Goal: Obtain resource: Download file/media

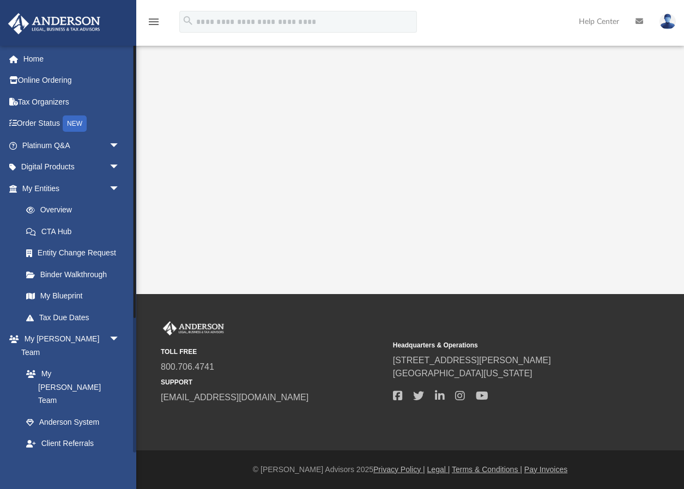
click at [77, 476] on link "Box" at bounding box center [75, 487] width 121 height 22
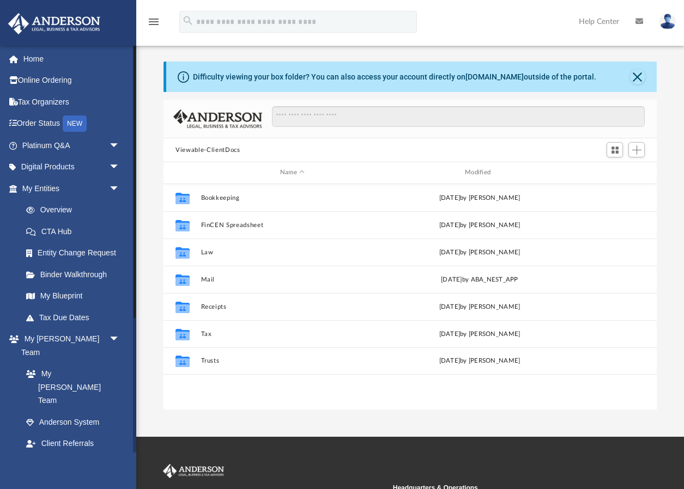
scroll to position [247, 492]
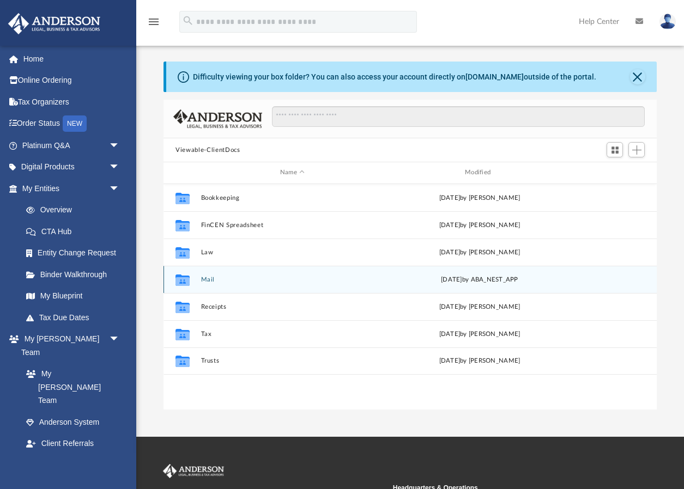
click at [242, 282] on button "Mail" at bounding box center [292, 279] width 182 height 7
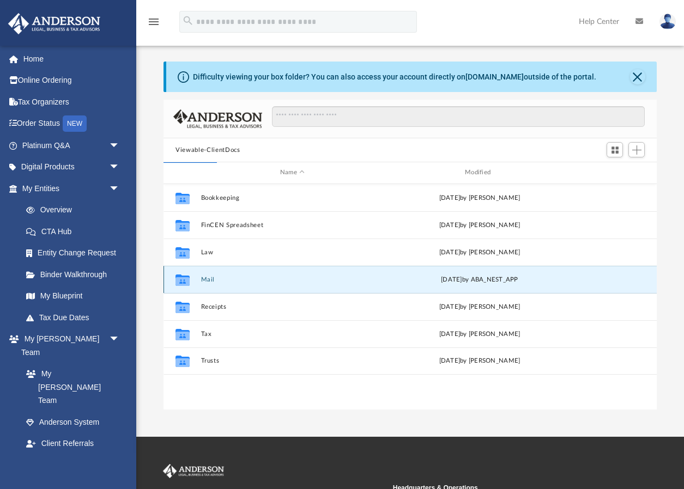
click at [209, 280] on button "Mail" at bounding box center [292, 279] width 182 height 7
click at [206, 278] on button "Mail" at bounding box center [292, 279] width 182 height 7
click at [636, 74] on button "Close" at bounding box center [637, 76] width 15 height 15
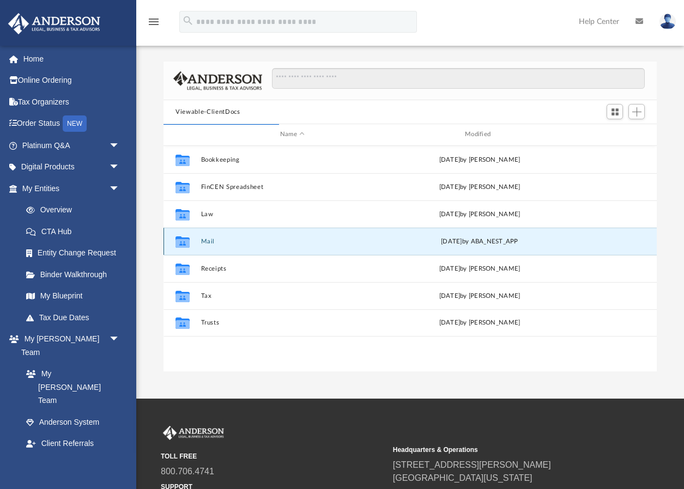
click at [206, 240] on button "Mail" at bounding box center [292, 241] width 182 height 7
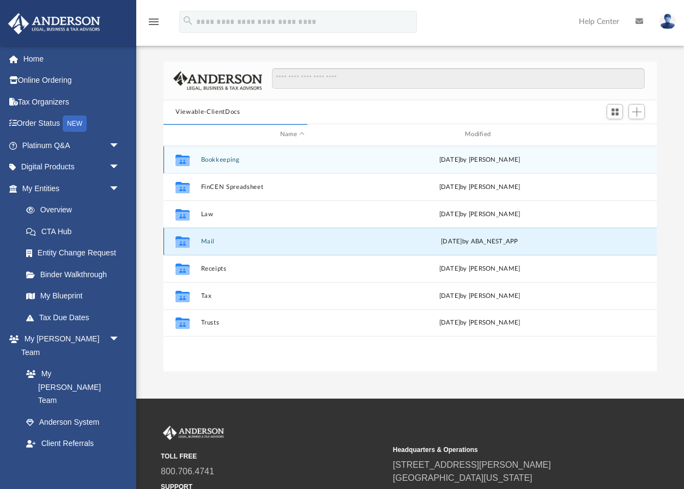
scroll to position [1, 1]
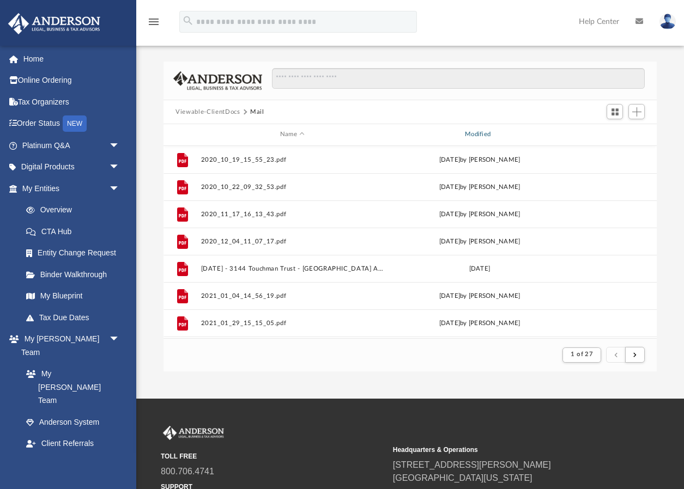
click at [474, 131] on div "Modified" at bounding box center [479, 135] width 183 height 10
click at [474, 133] on div "Modified" at bounding box center [479, 135] width 183 height 10
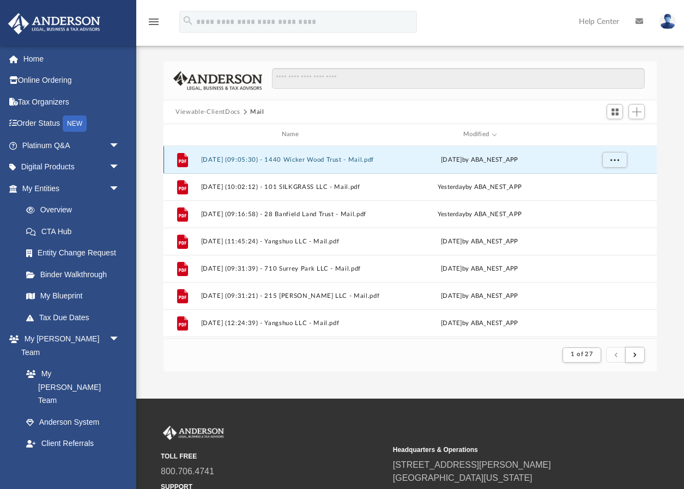
click at [371, 160] on button "[DATE] (09:05:30) - 1440 Wicker Wood Trust - Mail.pdf" at bounding box center [292, 159] width 182 height 7
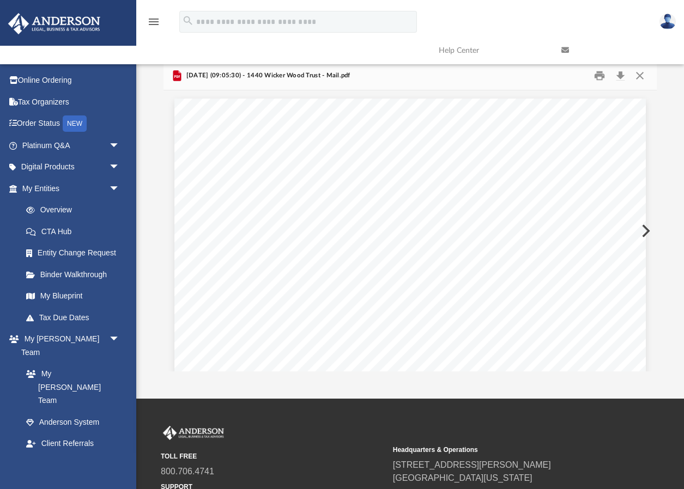
click at [646, 228] on button "Preview" at bounding box center [644, 231] width 24 height 31
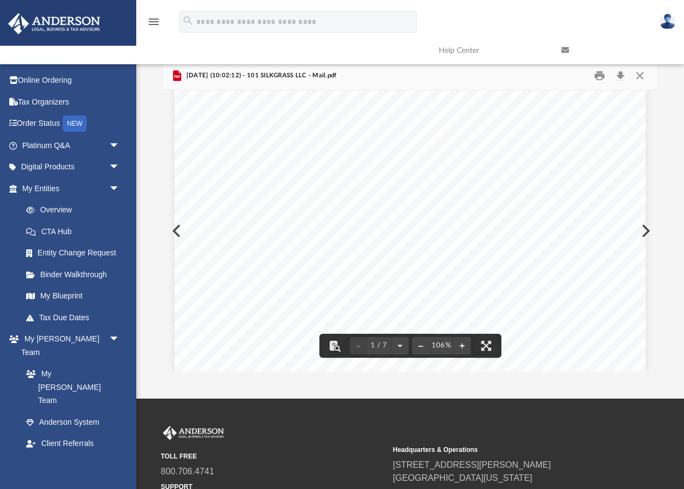
click at [644, 231] on div "Page 1" at bounding box center [409, 166] width 471 height 605
click at [648, 229] on button "Preview" at bounding box center [644, 231] width 24 height 31
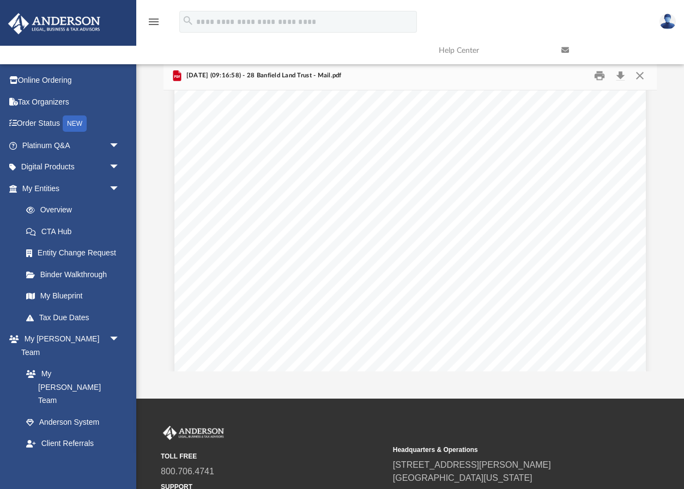
scroll to position [186, 0]
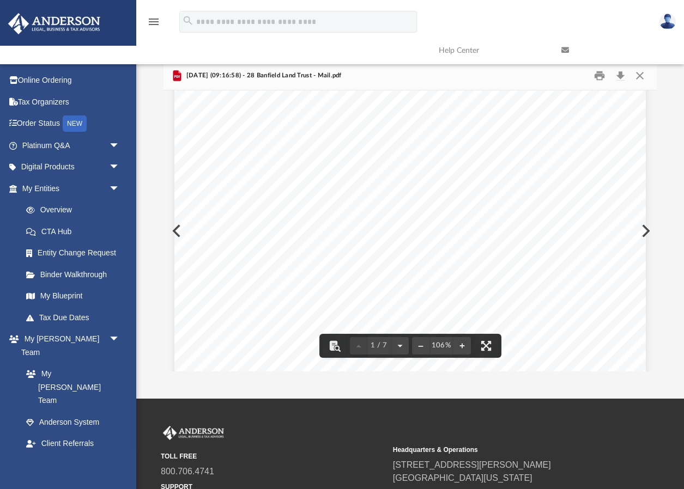
click at [174, 230] on button "Preview" at bounding box center [175, 231] width 24 height 31
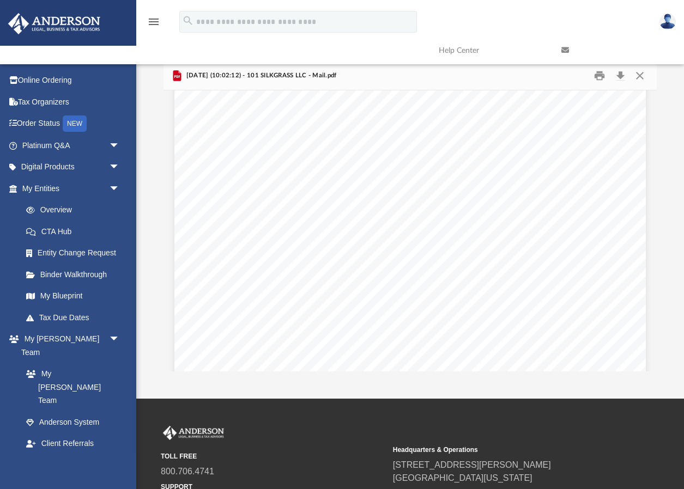
scroll to position [200, 0]
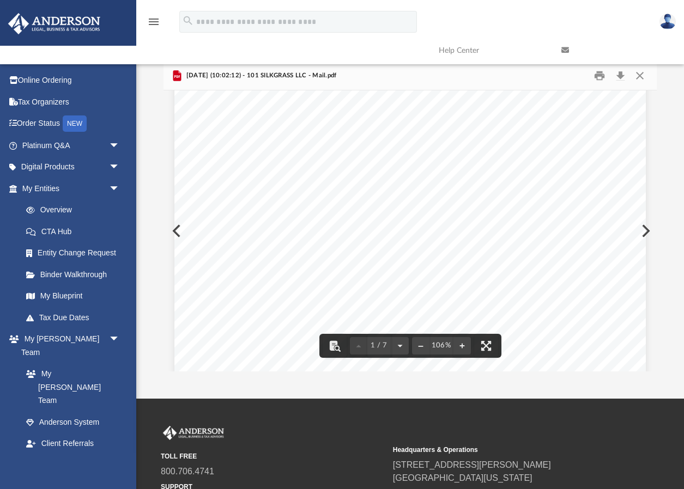
click at [646, 230] on button "Preview" at bounding box center [644, 231] width 24 height 31
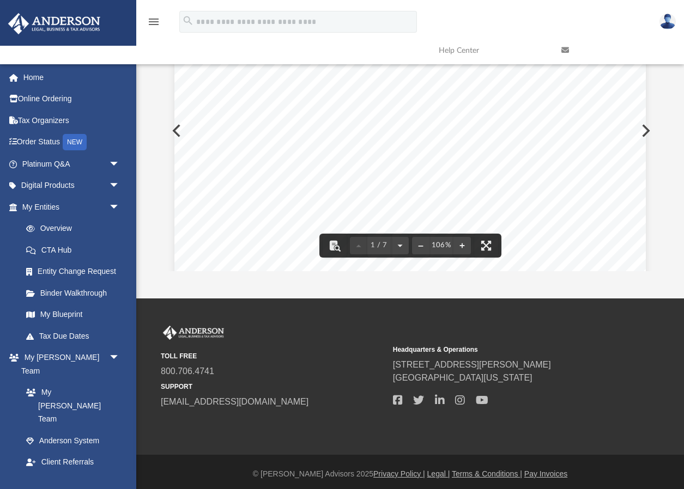
scroll to position [223, 0]
click at [646, 129] on button "Preview" at bounding box center [644, 130] width 24 height 31
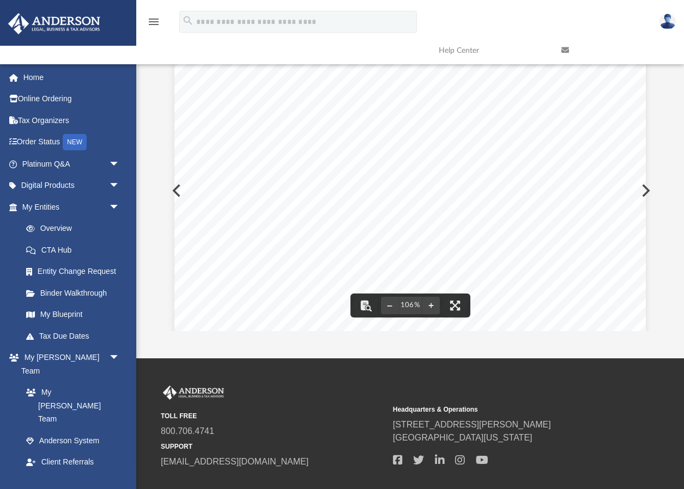
scroll to position [31, 0]
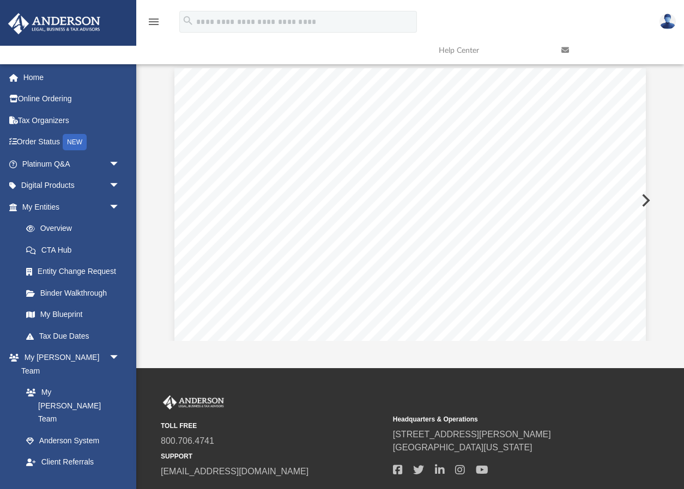
click at [647, 200] on button "Preview" at bounding box center [644, 200] width 24 height 31
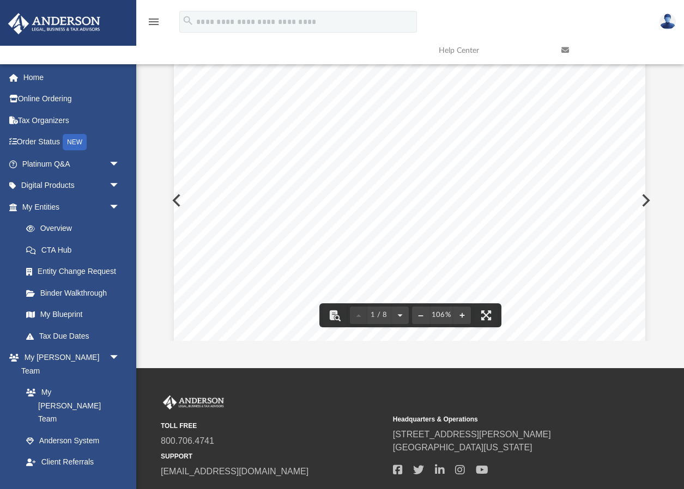
click at [646, 202] on button "Preview" at bounding box center [644, 200] width 24 height 31
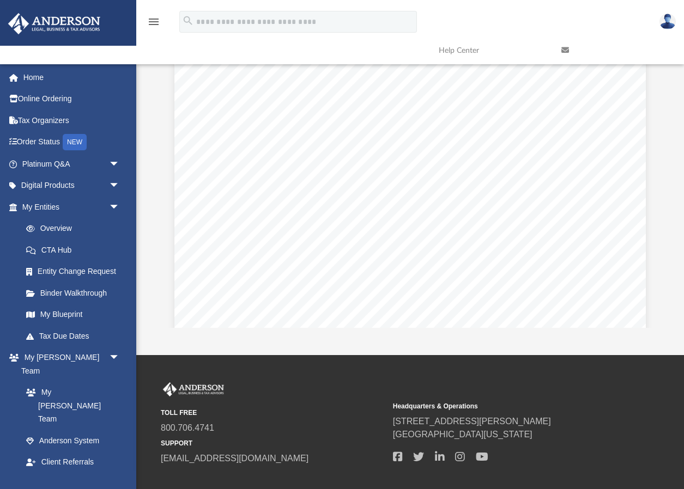
scroll to position [0, 0]
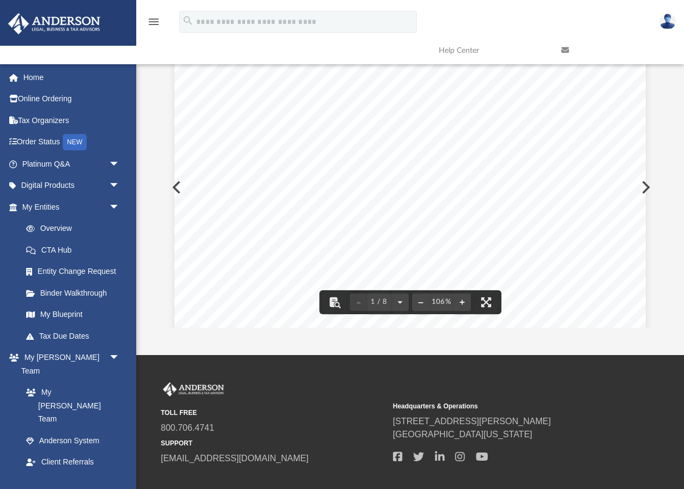
click at [173, 188] on button "Preview" at bounding box center [175, 187] width 24 height 31
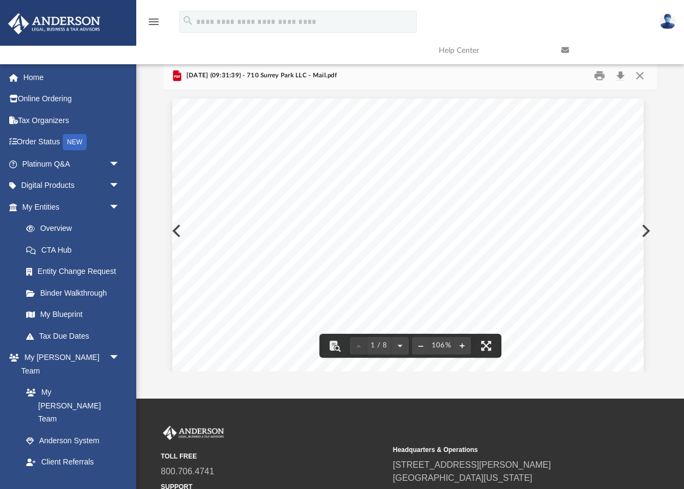
click at [650, 229] on button "Preview" at bounding box center [644, 231] width 24 height 31
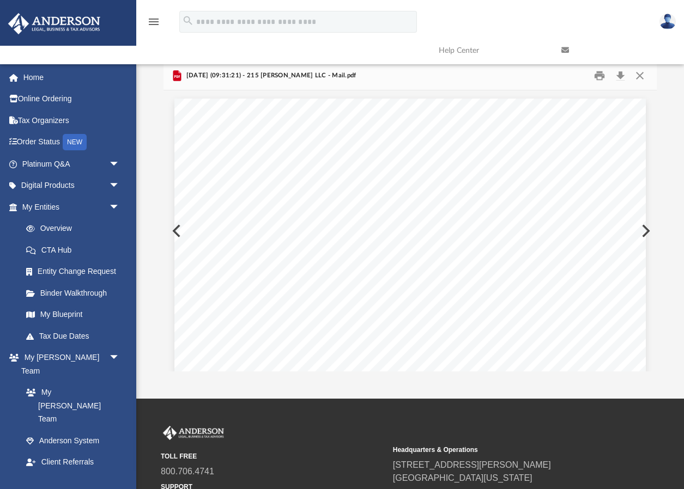
click at [648, 231] on button "Preview" at bounding box center [644, 231] width 24 height 31
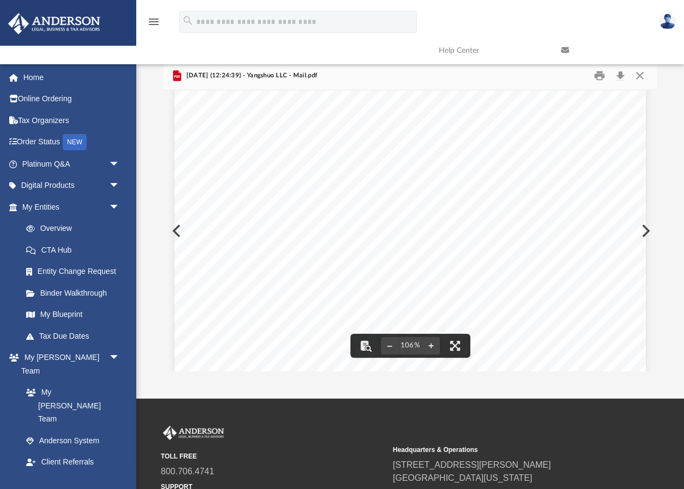
scroll to position [119, 0]
click at [645, 230] on button "Preview" at bounding box center [644, 231] width 24 height 31
click at [648, 228] on button "Preview" at bounding box center [644, 231] width 24 height 31
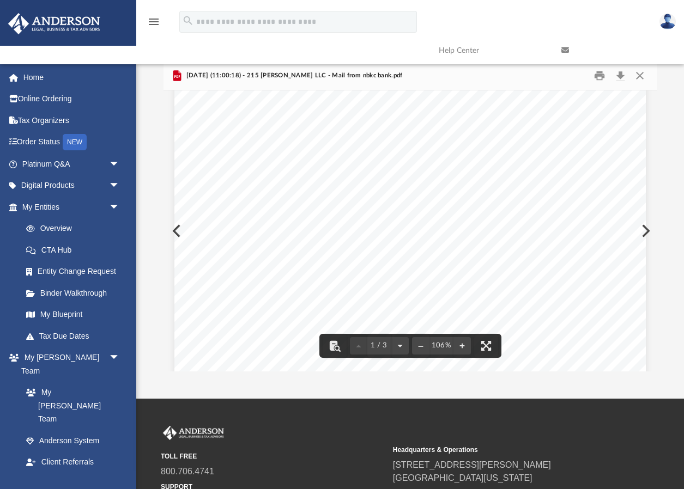
click at [646, 232] on button "Preview" at bounding box center [644, 231] width 24 height 31
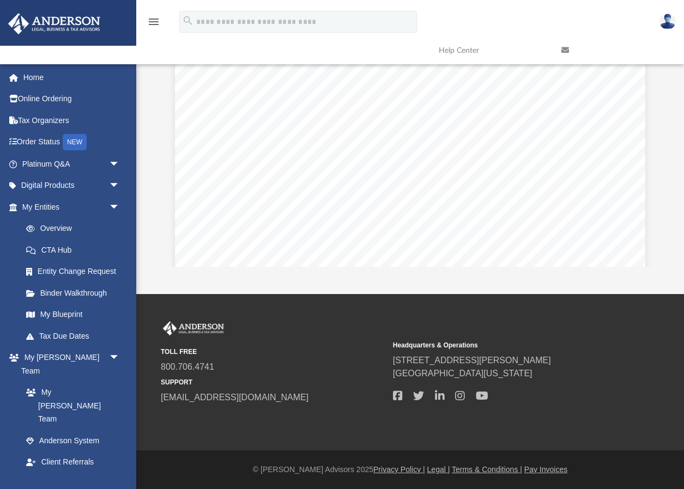
scroll to position [1179, 0]
